Goal: Find specific page/section: Find specific page/section

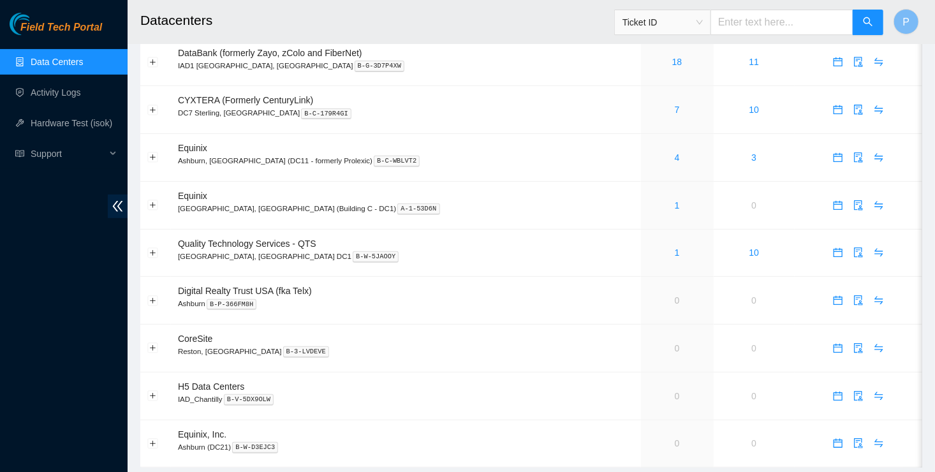
scroll to position [148, 0]
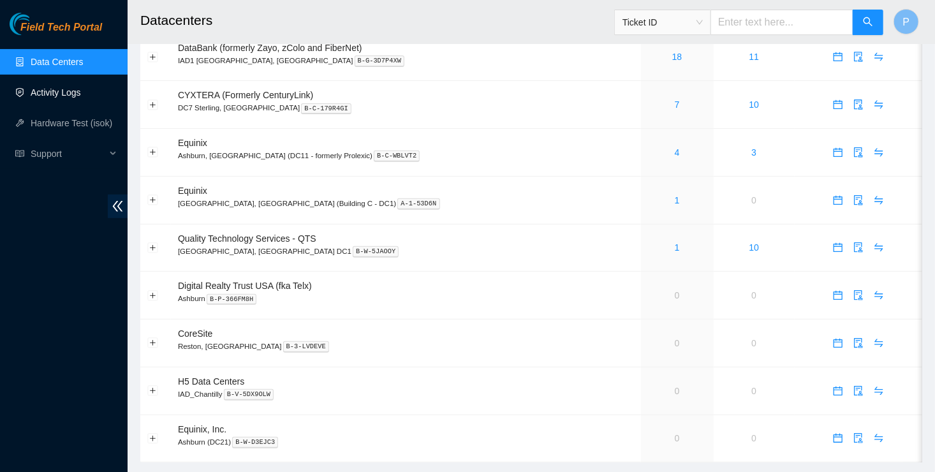
click at [64, 98] on link "Activity Logs" at bounding box center [56, 92] width 50 height 10
